Goal: Task Accomplishment & Management: Use online tool/utility

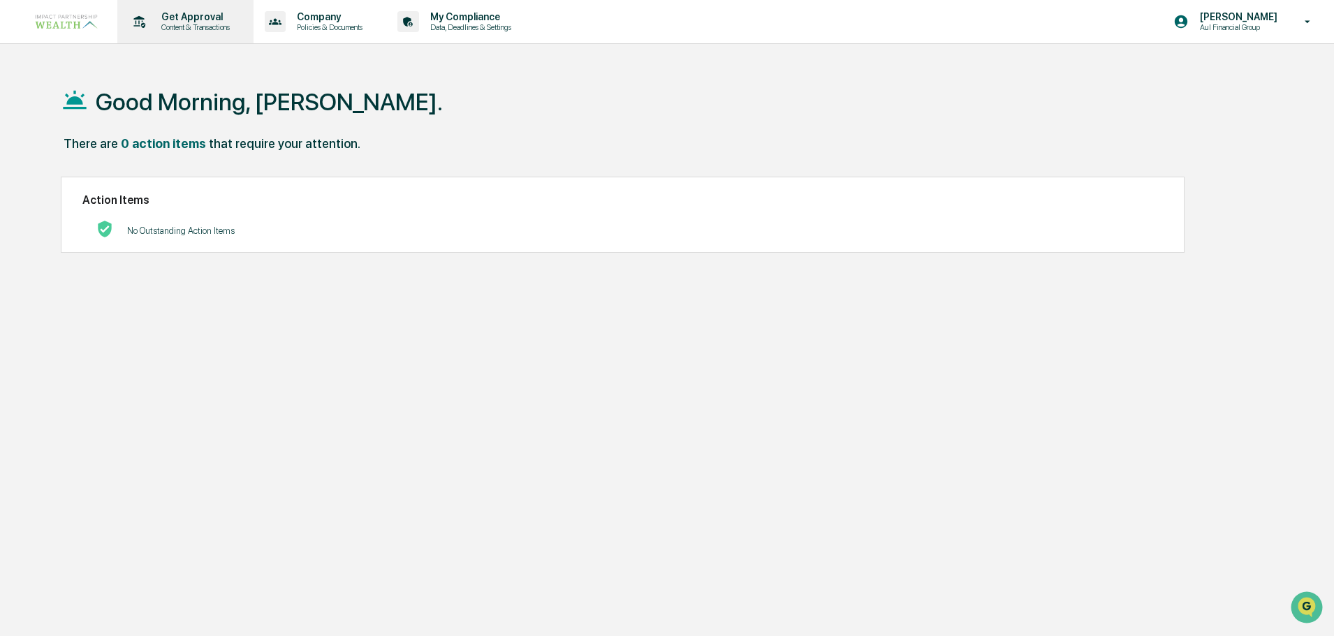
click at [198, 22] on p "Get Approval" at bounding box center [193, 16] width 87 height 11
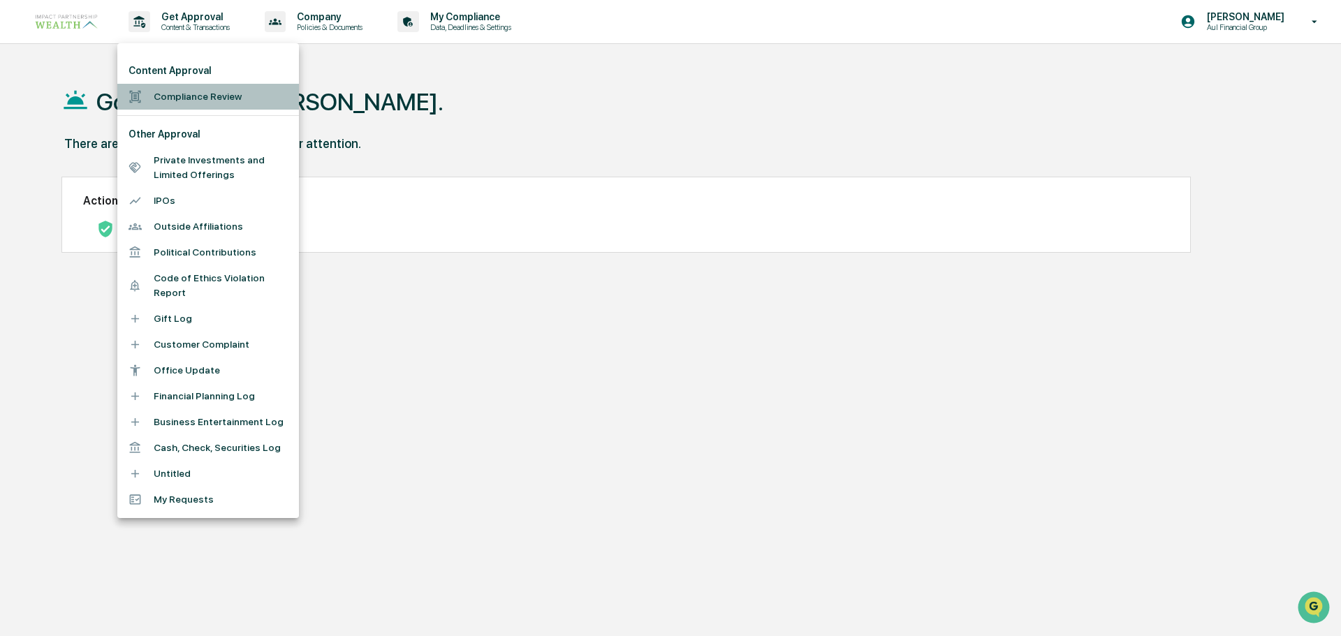
click at [221, 92] on li "Compliance Review" at bounding box center [208, 97] width 182 height 26
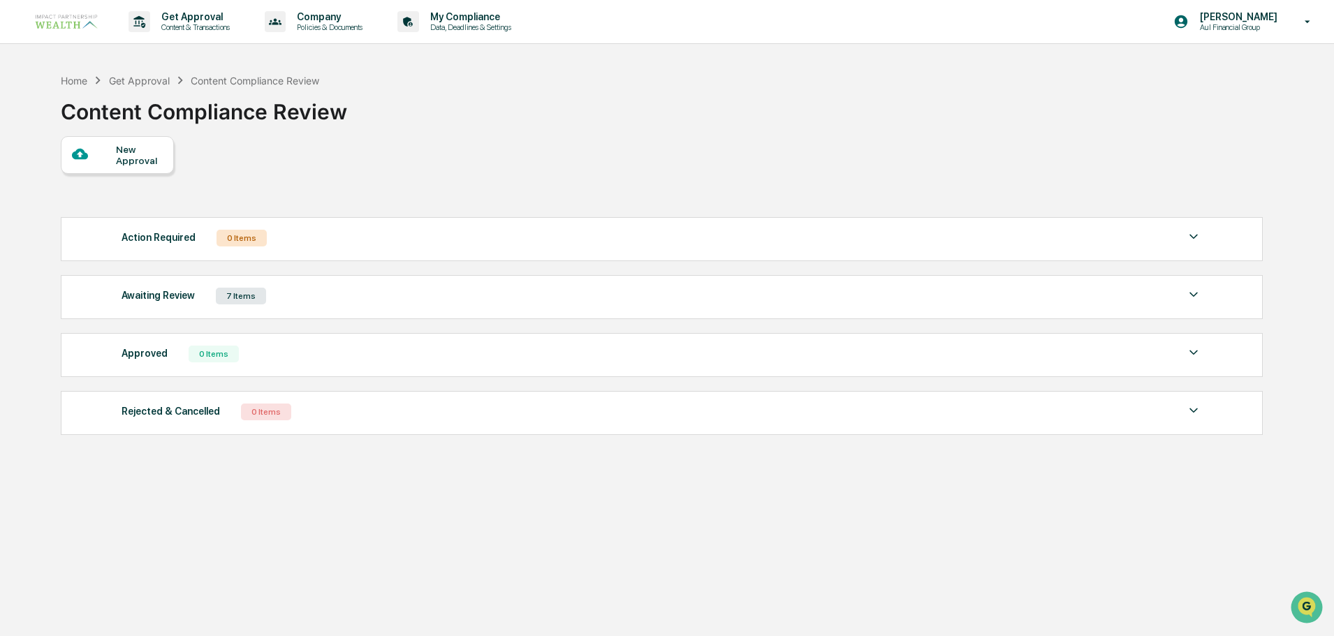
click at [254, 296] on div "7 Items" at bounding box center [241, 296] width 50 height 17
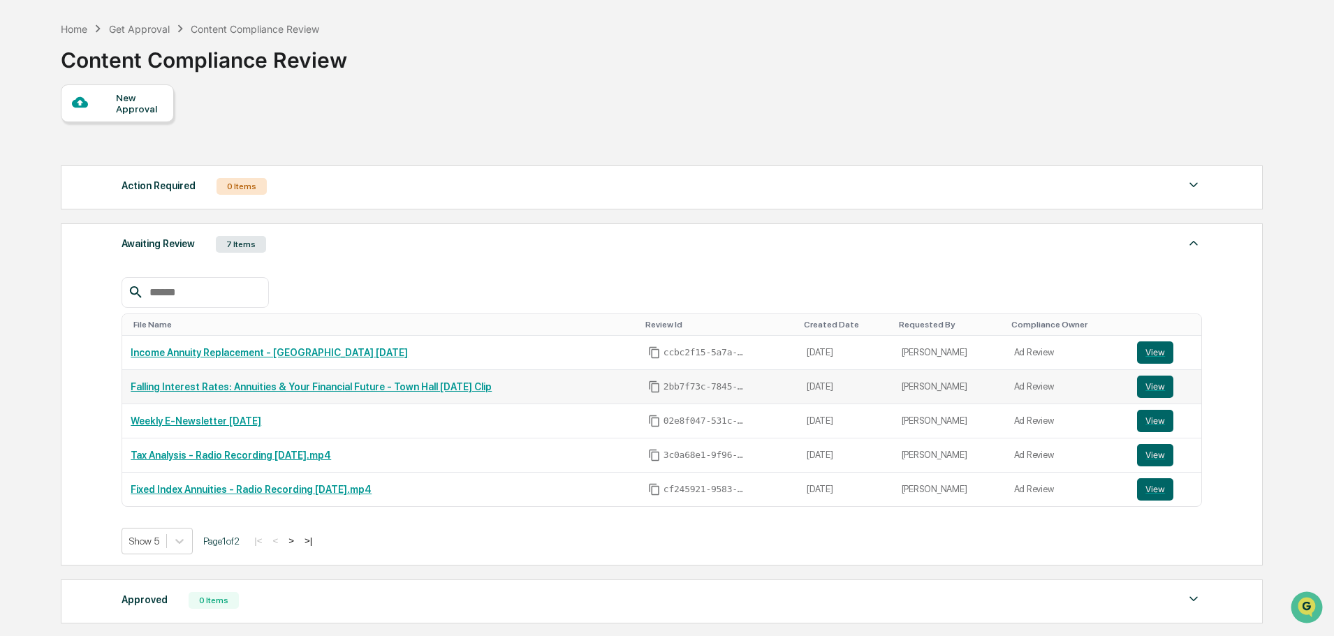
scroll to position [140, 0]
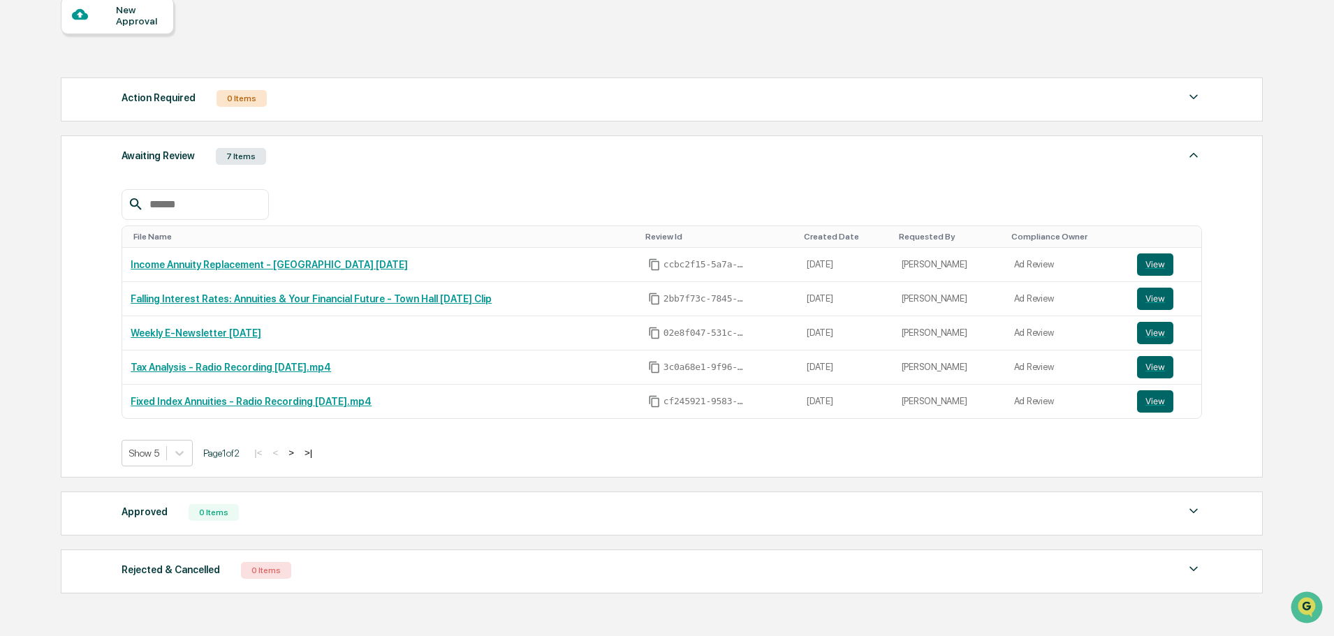
click at [296, 451] on button ">" at bounding box center [291, 453] width 14 height 12
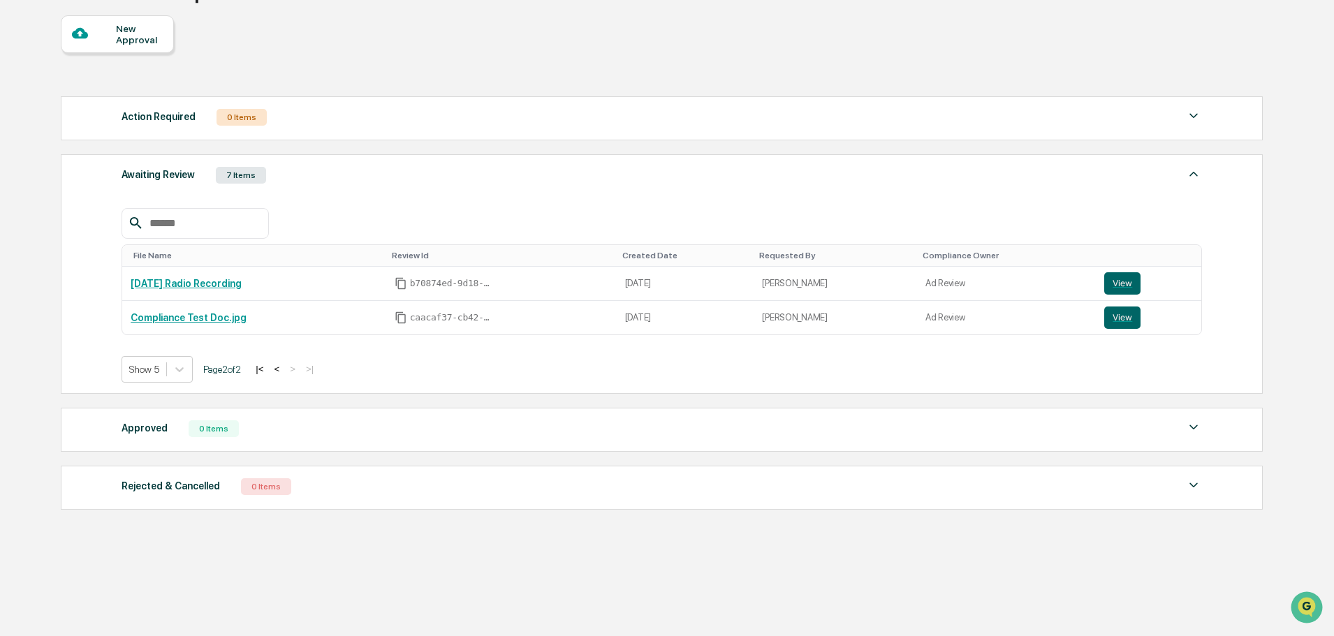
scroll to position [121, 0]
